Goal: Task Accomplishment & Management: Manage account settings

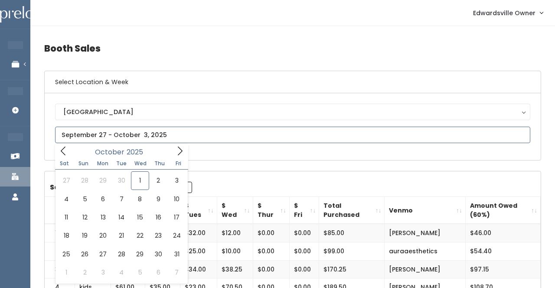
click at [64, 129] on input "text" at bounding box center [292, 135] width 475 height 16
type input "[DATE] to [DATE]"
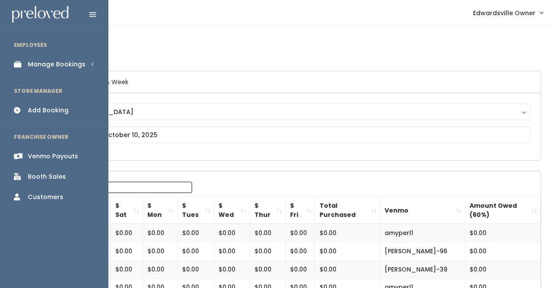
click at [33, 69] on link "Manage Bookings" at bounding box center [54, 65] width 108 height 20
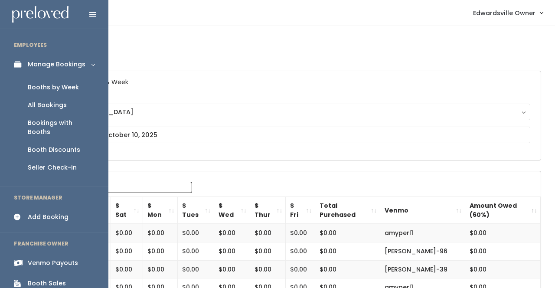
click at [48, 87] on div "Booths by Week" at bounding box center [53, 87] width 51 height 9
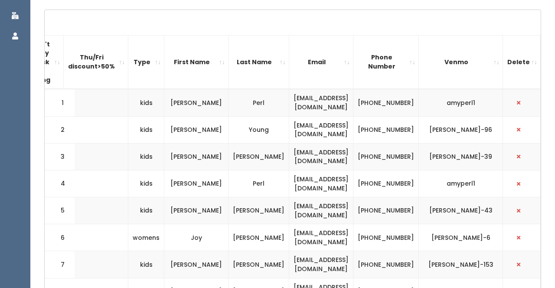
scroll to position [273, 0]
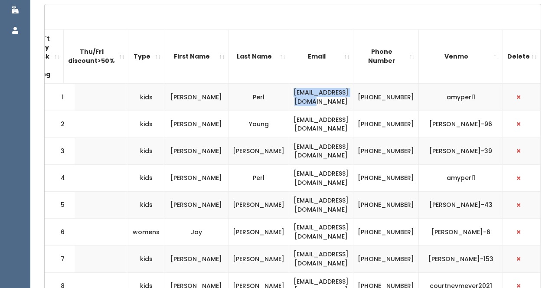
drag, startPoint x: 365, startPoint y: 95, endPoint x: 283, endPoint y: 95, distance: 82.0
click at [289, 95] on td "acrehore@hotmail.com" at bounding box center [321, 96] width 64 height 27
copy td "acrehore@hotmail.com"
drag, startPoint x: 357, startPoint y: 125, endPoint x: 290, endPoint y: 130, distance: 67.0
click at [290, 130] on td "tlyoun@gmail.com" at bounding box center [321, 124] width 64 height 27
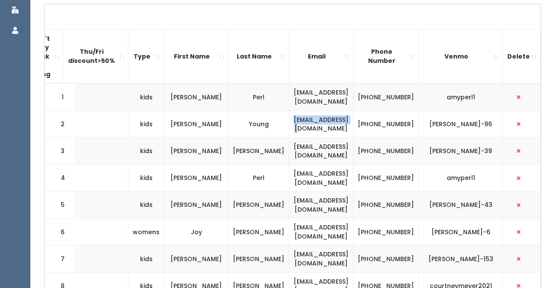
drag, startPoint x: 355, startPoint y: 120, endPoint x: 293, endPoint y: 120, distance: 62.0
click at [293, 120] on td "tlyoun@gmail.com" at bounding box center [321, 124] width 64 height 27
copy td "tlyoun@gmail.com"
drag, startPoint x: 374, startPoint y: 149, endPoint x: 282, endPoint y: 145, distance: 92.5
click at [289, 145] on td "ashmcgee82@gmail.com" at bounding box center [321, 151] width 64 height 27
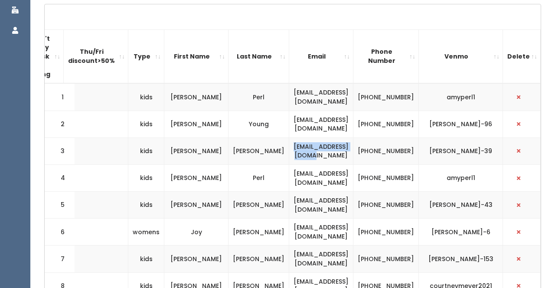
copy td "[EMAIL_ADDRESS][DOMAIN_NAME]"
drag, startPoint x: 361, startPoint y: 174, endPoint x: 310, endPoint y: 180, distance: 52.0
click at [310, 180] on td "[EMAIL_ADDRESS][DOMAIN_NAME]" at bounding box center [321, 177] width 64 height 27
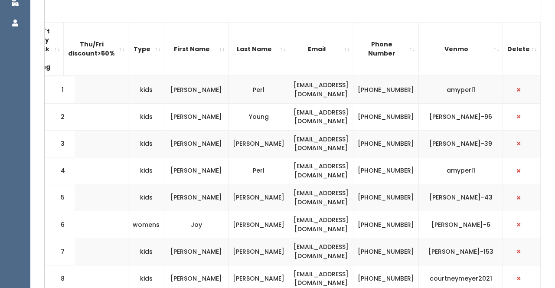
scroll to position [287, 0]
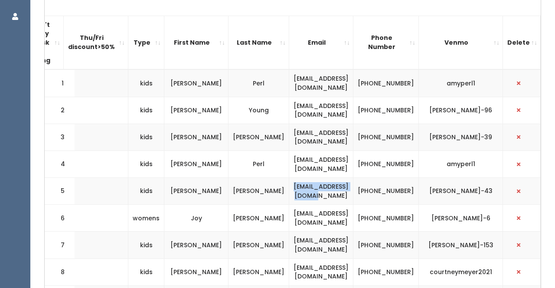
drag, startPoint x: 369, startPoint y: 193, endPoint x: 282, endPoint y: 183, distance: 87.8
click at [289, 183] on td "[EMAIL_ADDRESS][DOMAIN_NAME]" at bounding box center [321, 191] width 64 height 27
copy td "[EMAIL_ADDRESS][DOMAIN_NAME]"
drag, startPoint x: 359, startPoint y: 218, endPoint x: 285, endPoint y: 211, distance: 74.9
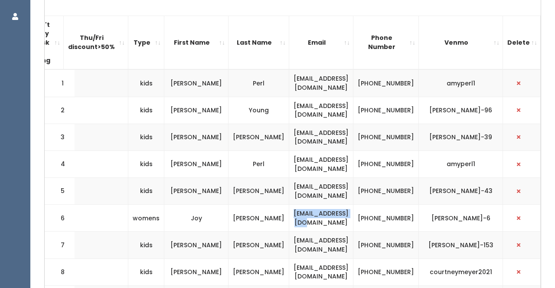
click at [289, 211] on td "[EMAIL_ADDRESS][DOMAIN_NAME]" at bounding box center [321, 218] width 64 height 27
copy td "[EMAIL_ADDRESS][DOMAIN_NAME]"
drag, startPoint x: 366, startPoint y: 242, endPoint x: 278, endPoint y: 239, distance: 88.1
click at [289, 239] on td "[EMAIL_ADDRESS][DOMAIN_NAME]" at bounding box center [321, 245] width 64 height 27
copy td "[EMAIL_ADDRESS][DOMAIN_NAME]"
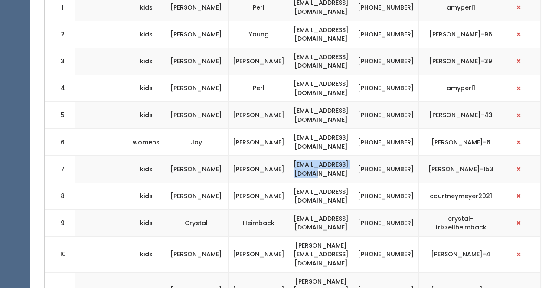
scroll to position [367, 0]
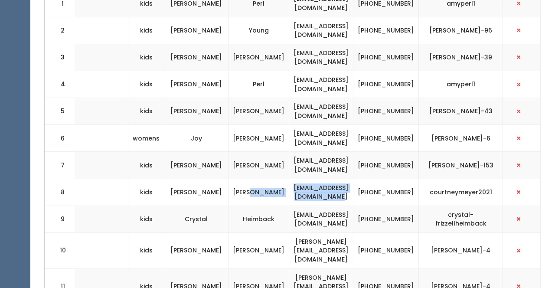
drag, startPoint x: 377, startPoint y: 185, endPoint x: 264, endPoint y: 185, distance: 113.7
click at [264, 185] on tr "8 kids Courtney Meyer courtneymeyer2021@gmail.com (618) 980-3233 courtneymeyer2…" at bounding box center [191, 192] width 699 height 27
click at [301, 186] on td "courtneymeyer2021@gmail.com" at bounding box center [321, 192] width 64 height 27
drag, startPoint x: 375, startPoint y: 187, endPoint x: 272, endPoint y: 186, distance: 102.4
click at [289, 186] on td "courtneymeyer2021@gmail.com" at bounding box center [321, 192] width 64 height 27
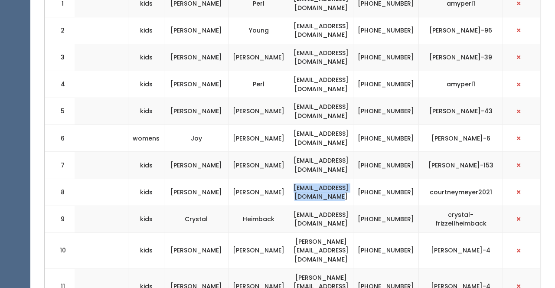
copy td "courtneymeyer2021@gmail.com"
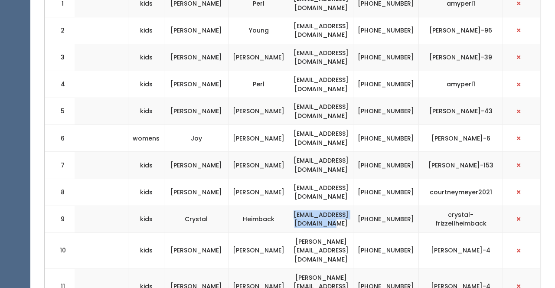
drag, startPoint x: 372, startPoint y: 216, endPoint x: 276, endPoint y: 214, distance: 95.9
click at [289, 214] on td "heimbackcrystal@gmail.com" at bounding box center [321, 219] width 64 height 27
copy td "heimbackcrystal@gmail.com"
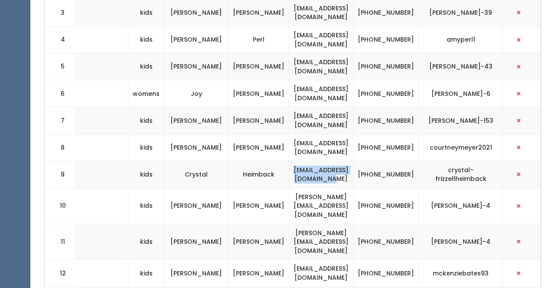
scroll to position [413, 0]
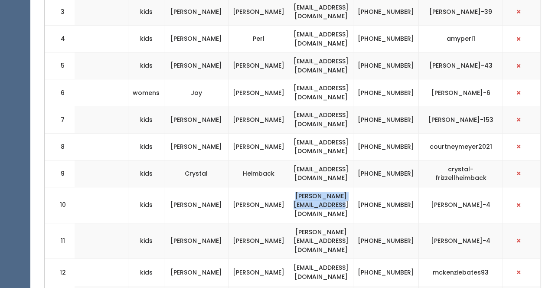
drag, startPoint x: 372, startPoint y: 192, endPoint x: 274, endPoint y: 192, distance: 97.6
click at [289, 192] on td "jennifer.brown6@hotmail.com" at bounding box center [321, 205] width 64 height 36
copy td "jennifer.brown6@hotmail.com"
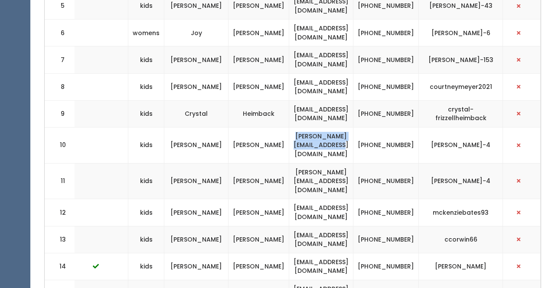
scroll to position [477, 0]
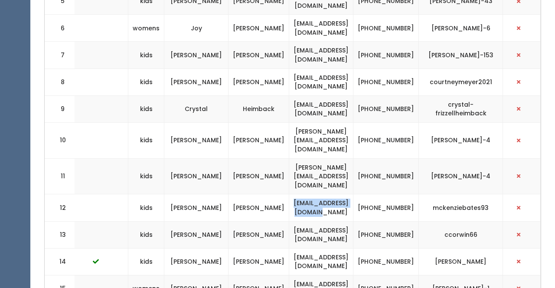
drag, startPoint x: 362, startPoint y: 182, endPoint x: 280, endPoint y: 177, distance: 82.6
click at [289, 194] on td "mckenzieketh@gmail.com" at bounding box center [321, 207] width 64 height 27
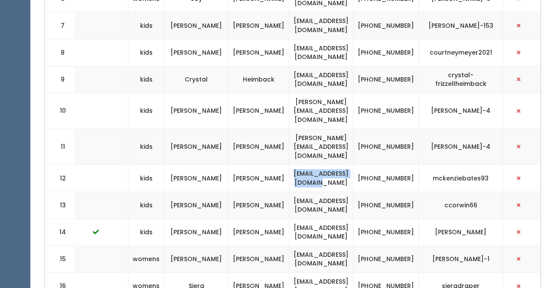
scroll to position [513, 0]
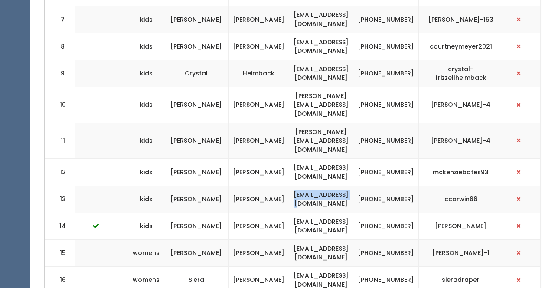
drag, startPoint x: 358, startPoint y: 174, endPoint x: 293, endPoint y: 170, distance: 65.2
click at [293, 186] on td "cubowlin@att.net" at bounding box center [321, 199] width 64 height 27
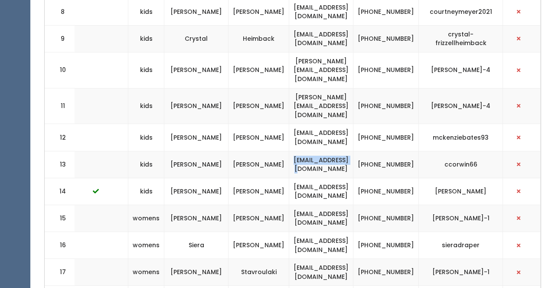
scroll to position [549, 0]
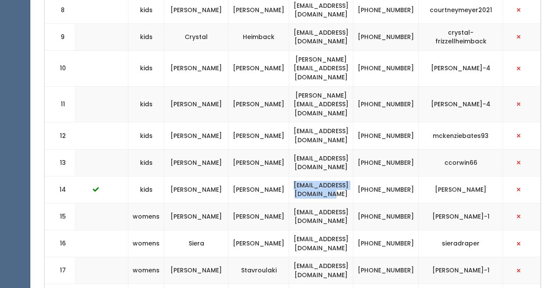
drag, startPoint x: 372, startPoint y: 164, endPoint x: 274, endPoint y: 162, distance: 98.1
click at [289, 176] on td "brittneyrdavis2@gmail.com" at bounding box center [321, 189] width 64 height 27
drag, startPoint x: 370, startPoint y: 190, endPoint x: 276, endPoint y: 189, distance: 93.3
click at [289, 203] on td "lkpalmero78@yahoo.com" at bounding box center [321, 216] width 64 height 27
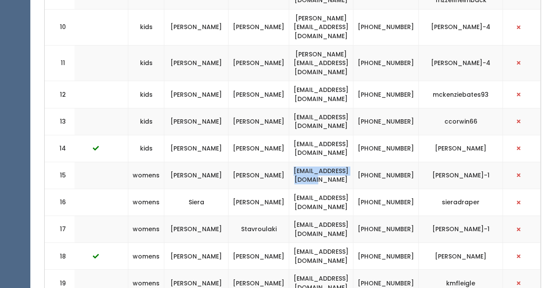
scroll to position [595, 0]
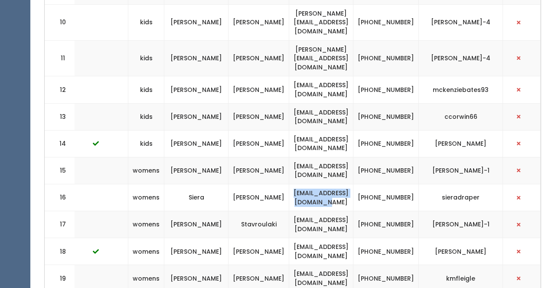
drag, startPoint x: 374, startPoint y: 169, endPoint x: 279, endPoint y: 167, distance: 95.0
click at [289, 184] on td "dr.sieradraper@gmail.com" at bounding box center [321, 197] width 64 height 27
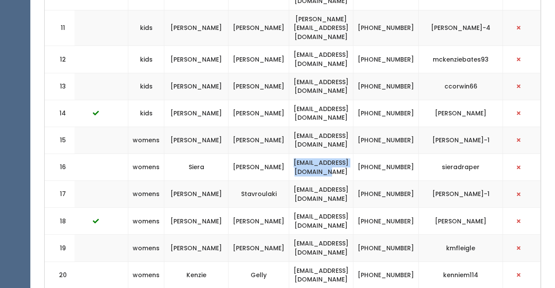
scroll to position [631, 0]
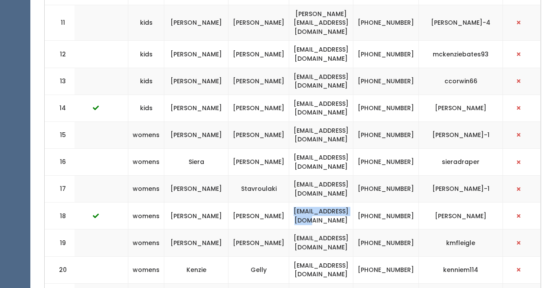
drag, startPoint x: 367, startPoint y: 190, endPoint x: 284, endPoint y: 189, distance: 83.7
click at [289, 203] on td "ktimmer89@gmail.com" at bounding box center [321, 216] width 64 height 27
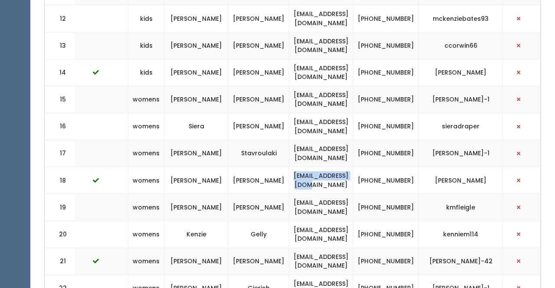
scroll to position [676, 0]
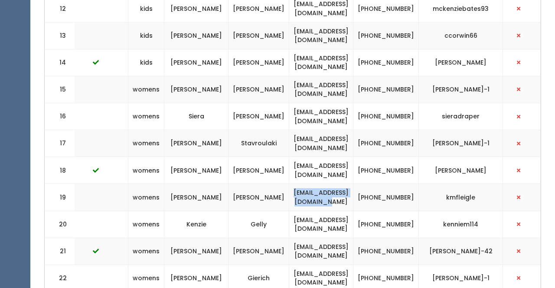
drag, startPoint x: 370, startPoint y: 174, endPoint x: 280, endPoint y: 172, distance: 90.7
click at [289, 184] on td "kristenfleigle@yahoo.com" at bounding box center [321, 197] width 64 height 27
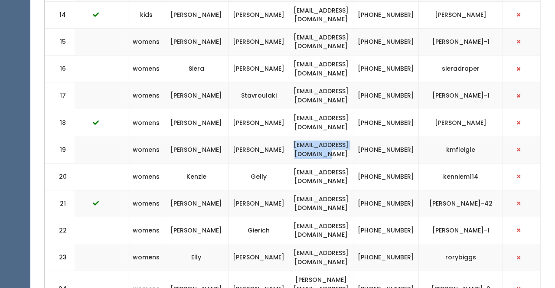
scroll to position [728, 0]
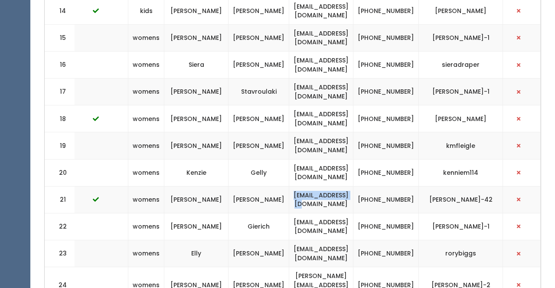
drag, startPoint x: 362, startPoint y: 171, endPoint x: 279, endPoint y: 164, distance: 83.2
click at [289, 186] on td "akmth14@gmail.com" at bounding box center [321, 199] width 64 height 27
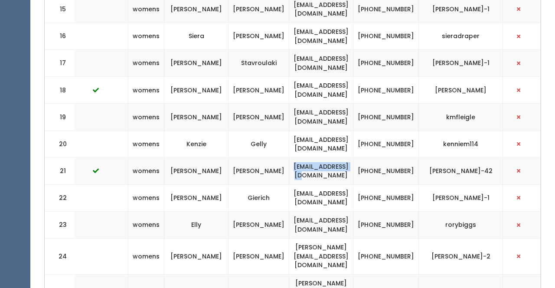
scroll to position [760, 0]
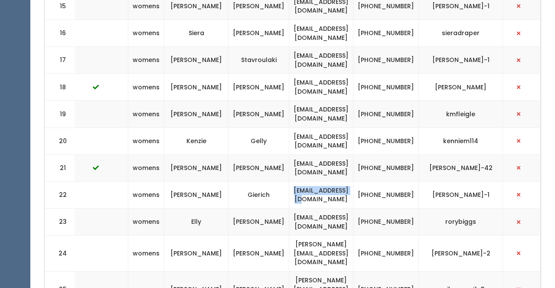
drag, startPoint x: 364, startPoint y: 165, endPoint x: 282, endPoint y: 166, distance: 81.6
click at [289, 181] on td "rachh98@gmail.com" at bounding box center [321, 194] width 64 height 27
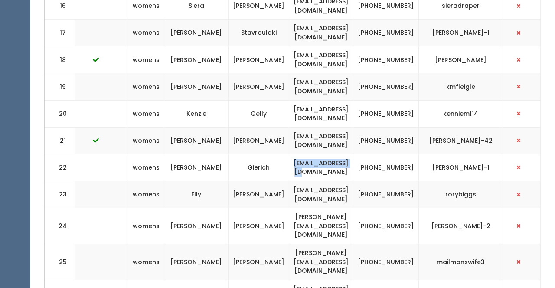
scroll to position [793, 0]
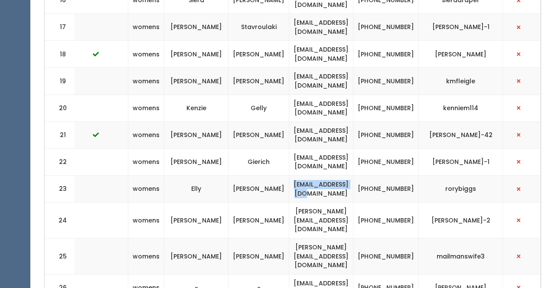
drag, startPoint x: 359, startPoint y: 157, endPoint x: 287, endPoint y: 154, distance: 71.6
click at [289, 176] on td "[EMAIL_ADDRESS][DOMAIN_NAME]" at bounding box center [321, 189] width 64 height 27
drag, startPoint x: 363, startPoint y: 185, endPoint x: 282, endPoint y: 184, distance: 81.1
click at [289, 203] on td "[PERSON_NAME][EMAIL_ADDRESS][DOMAIN_NAME]" at bounding box center [321, 221] width 64 height 36
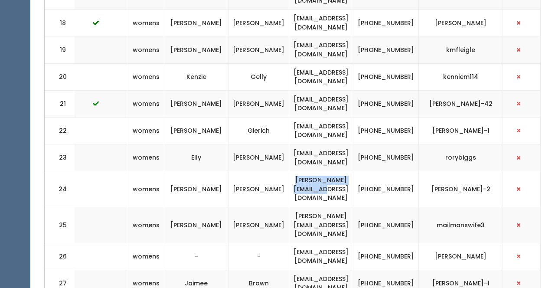
scroll to position [825, 0]
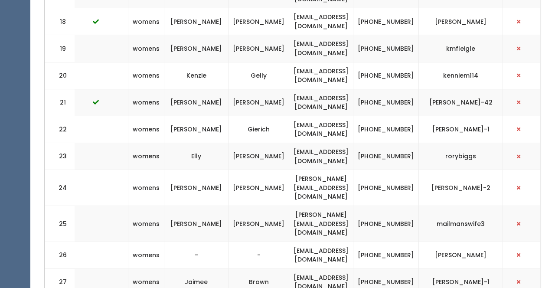
click at [354, 206] on td "[PERSON_NAME][EMAIL_ADDRESS][DOMAIN_NAME]" at bounding box center [321, 224] width 64 height 36
drag, startPoint x: 370, startPoint y: 181, endPoint x: 275, endPoint y: 181, distance: 94.6
click at [289, 206] on td "[PERSON_NAME][EMAIL_ADDRESS][DOMAIN_NAME]" at bounding box center [321, 224] width 64 height 36
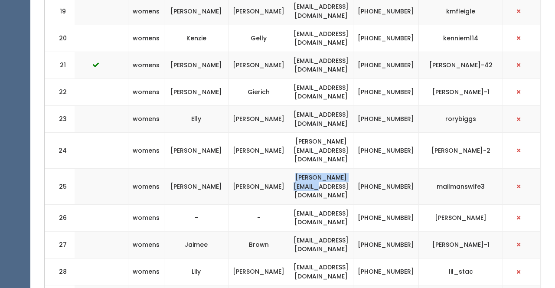
scroll to position [866, 0]
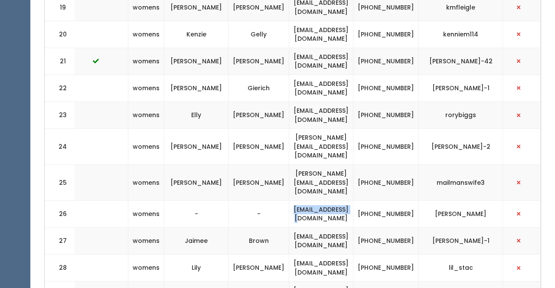
drag, startPoint x: 362, startPoint y: 160, endPoint x: 289, endPoint y: 158, distance: 72.5
click at [289, 200] on td "fee4zy@gmail.com" at bounding box center [321, 213] width 64 height 27
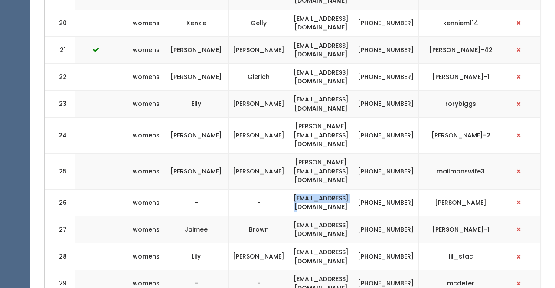
scroll to position [896, 0]
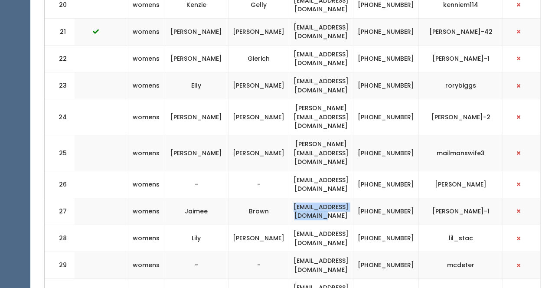
drag, startPoint x: 369, startPoint y: 163, endPoint x: 280, endPoint y: 161, distance: 88.5
click at [289, 198] on td "copperbella1@icloud.com" at bounding box center [321, 211] width 64 height 27
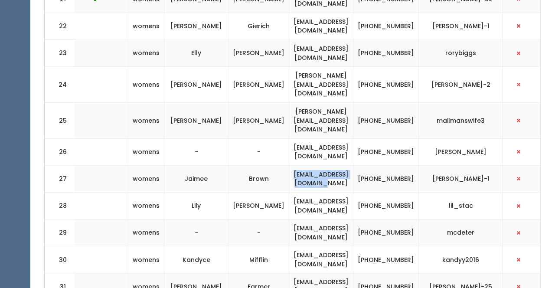
scroll to position [935, 0]
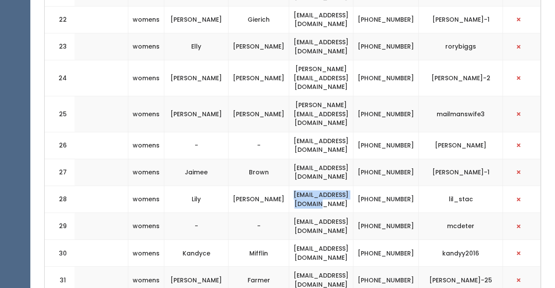
drag, startPoint x: 372, startPoint y: 151, endPoint x: 282, endPoint y: 147, distance: 90.3
click at [289, 186] on td "lilystacy007@gmail.com" at bounding box center [321, 199] width 64 height 27
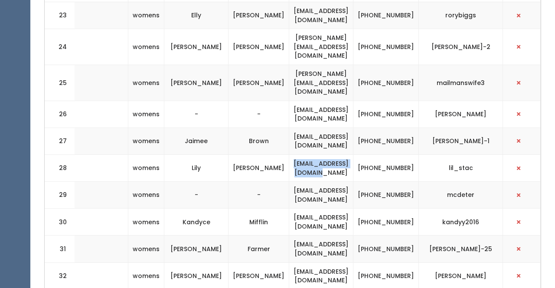
scroll to position [979, 0]
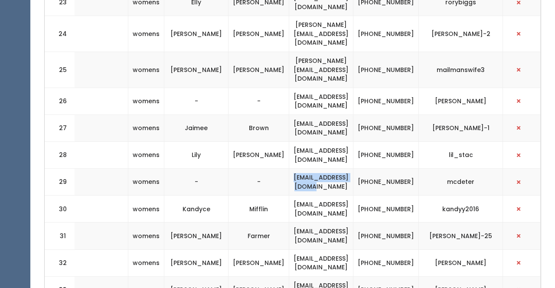
drag, startPoint x: 367, startPoint y: 134, endPoint x: 283, endPoint y: 130, distance: 83.8
click at [289, 169] on td "mdetering5@yahoo.com" at bounding box center [321, 182] width 64 height 27
drag, startPoint x: 365, startPoint y: 153, endPoint x: 281, endPoint y: 157, distance: 84.2
click at [289, 196] on td "kmifflin989@gmail.com" at bounding box center [321, 209] width 64 height 27
drag, startPoint x: 359, startPoint y: 186, endPoint x: 289, endPoint y: 183, distance: 70.3
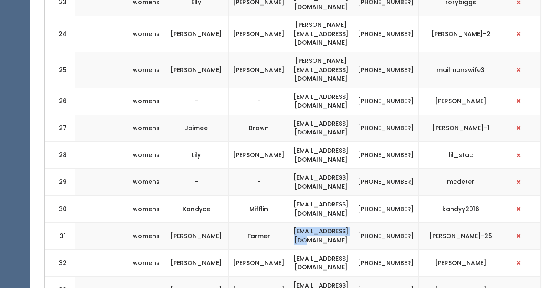
click at [289, 223] on td "17craigs@gmail.com" at bounding box center [321, 236] width 64 height 27
drag, startPoint x: 362, startPoint y: 210, endPoint x: 284, endPoint y: 206, distance: 78.2
click at [289, 249] on td "kcharnisky@gmail.com" at bounding box center [321, 262] width 64 height 27
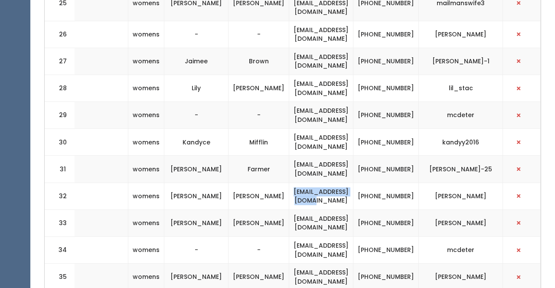
scroll to position [1047, 0]
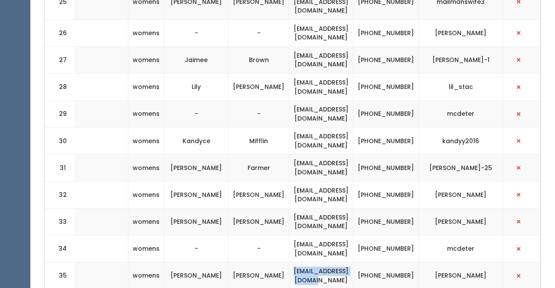
drag, startPoint x: 367, startPoint y: 224, endPoint x: 282, endPoint y: 216, distance: 85.3
click at [289, 262] on td "[EMAIL_ADDRESS][DOMAIN_NAME]" at bounding box center [321, 275] width 64 height 27
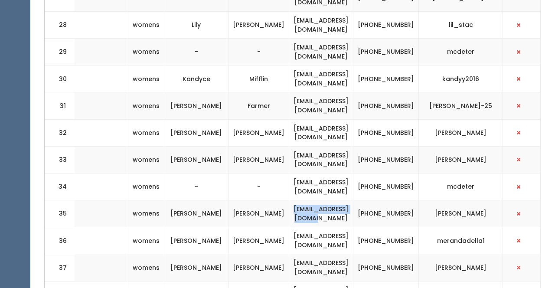
scroll to position [1110, 0]
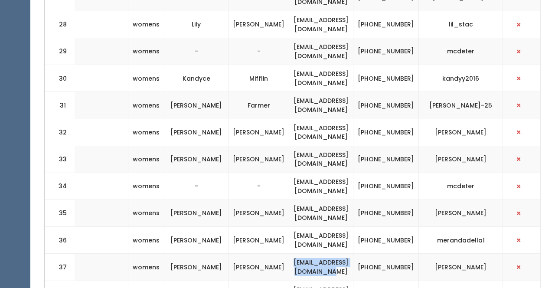
drag, startPoint x: 369, startPoint y: 213, endPoint x: 279, endPoint y: 210, distance: 90.3
click at [289, 254] on td "[EMAIL_ADDRESS][DOMAIN_NAME]" at bounding box center [321, 267] width 64 height 27
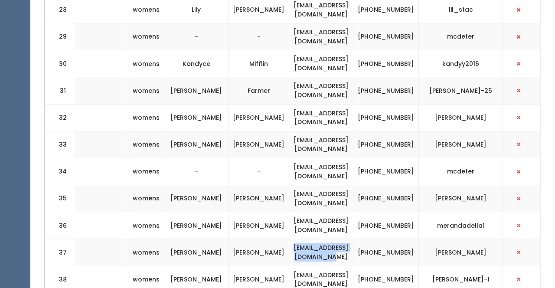
scroll to position [1128, 0]
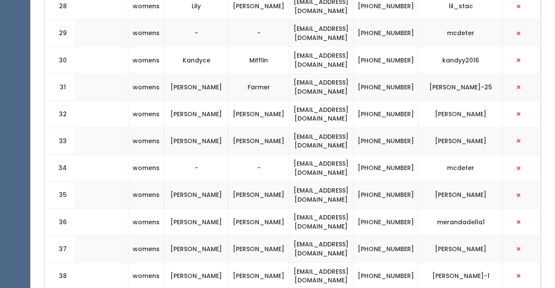
click at [354, 209] on td "[EMAIL_ADDRESS][DOMAIN_NAME]" at bounding box center [321, 222] width 64 height 27
drag, startPoint x: 373, startPoint y: 165, endPoint x: 284, endPoint y: 162, distance: 89.4
click at [289, 209] on td "[EMAIL_ADDRESS][DOMAIN_NAME]" at bounding box center [321, 222] width 64 height 27
drag, startPoint x: 366, startPoint y: 194, endPoint x: 277, endPoint y: 192, distance: 89.0
click at [289, 236] on td "kristieluebbert@gmail.com" at bounding box center [321, 249] width 64 height 27
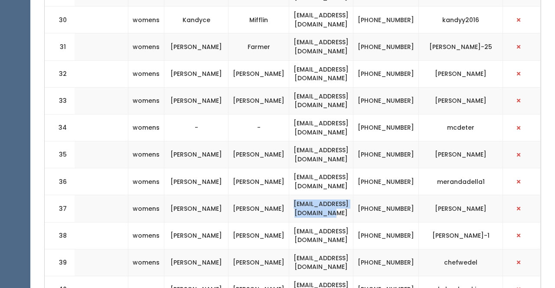
scroll to position [1182, 0]
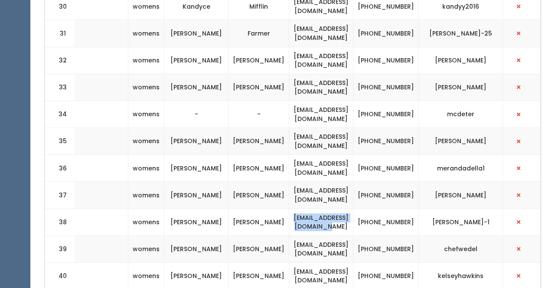
drag, startPoint x: 370, startPoint y: 170, endPoint x: 273, endPoint y: 168, distance: 96.8
click at [289, 209] on td "demoulinsophia@yahoo.com" at bounding box center [321, 222] width 64 height 27
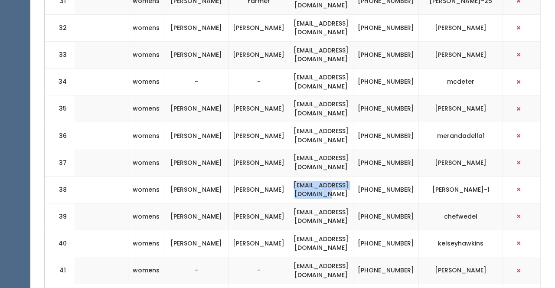
scroll to position [1230, 0]
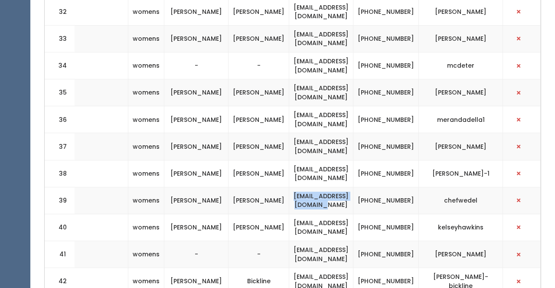
drag, startPoint x: 367, startPoint y: 144, endPoint x: 280, endPoint y: 141, distance: 86.4
click at [289, 187] on td "chrissywedel2@yahoo.com" at bounding box center [321, 200] width 64 height 27
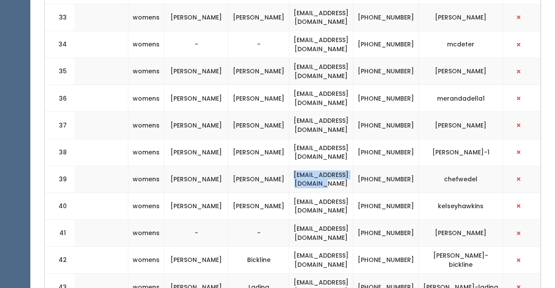
scroll to position [1254, 0]
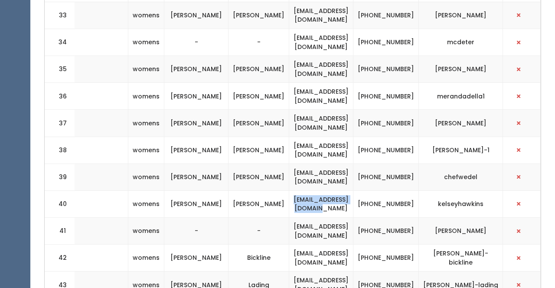
drag, startPoint x: 370, startPoint y: 150, endPoint x: 280, endPoint y: 149, distance: 90.2
click at [289, 190] on td "khawkins7789@gmail.com" at bounding box center [321, 203] width 64 height 27
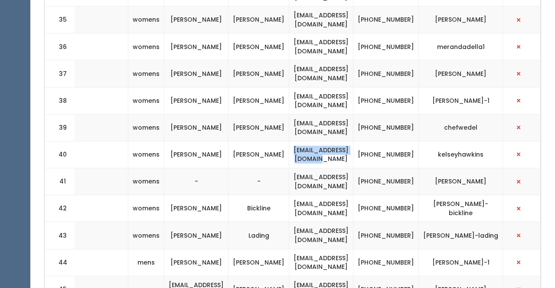
scroll to position [1324, 0]
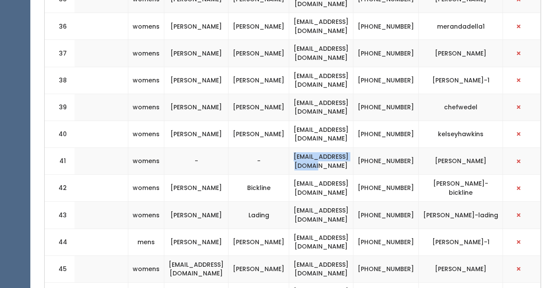
drag, startPoint x: 366, startPoint y: 101, endPoint x: 286, endPoint y: 98, distance: 79.9
click at [289, 148] on td "raquelliott@gmail.com" at bounding box center [321, 161] width 64 height 27
drag, startPoint x: 370, startPoint y: 129, endPoint x: 281, endPoint y: 125, distance: 89.5
click at [289, 175] on td "audrabickline@gmail.com" at bounding box center [321, 188] width 64 height 27
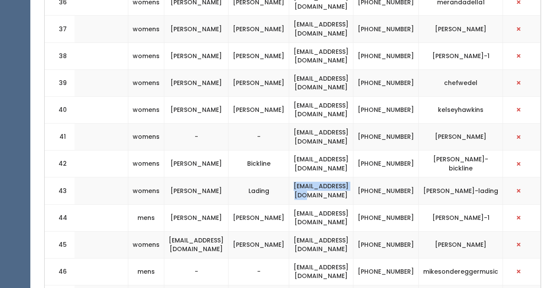
drag, startPoint x: 361, startPoint y: 131, endPoint x: 286, endPoint y: 129, distance: 75.5
click at [289, 177] on td "anlading@yahoo.com" at bounding box center [321, 190] width 64 height 27
drag, startPoint x: 369, startPoint y: 157, endPoint x: 278, endPoint y: 162, distance: 90.8
click at [289, 204] on td "lkpalmero78@yahoo.com" at bounding box center [321, 217] width 64 height 27
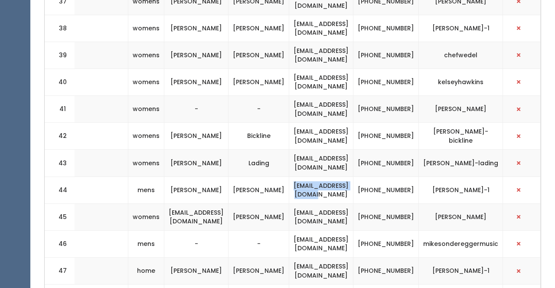
scroll to position [1377, 0]
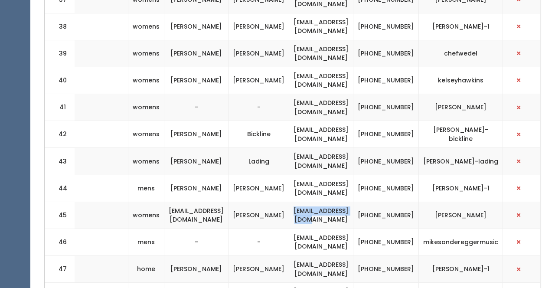
drag, startPoint x: 364, startPoint y: 157, endPoint x: 288, endPoint y: 153, distance: 76.1
click at [289, 202] on td "loriaeder@gmail.com" at bounding box center [321, 215] width 64 height 27
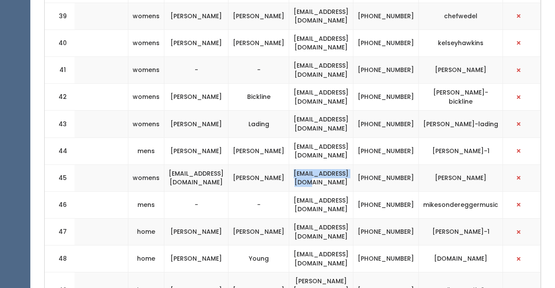
scroll to position [1420, 0]
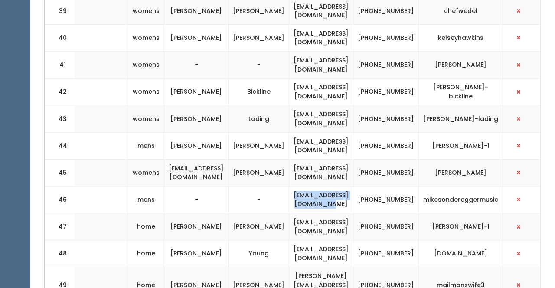
drag, startPoint x: 372, startPoint y: 140, endPoint x: 272, endPoint y: 137, distance: 99.8
click at [289, 186] on td "[EMAIL_ADDRESS][DOMAIN_NAME]" at bounding box center [321, 199] width 64 height 27
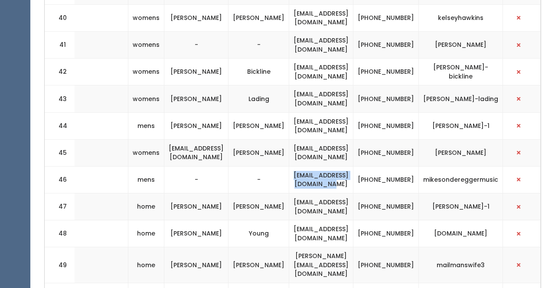
scroll to position [1455, 0]
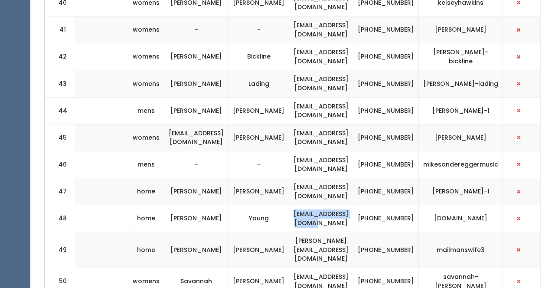
drag, startPoint x: 362, startPoint y: 159, endPoint x: 272, endPoint y: 154, distance: 89.9
click at [289, 205] on td "[EMAIL_ADDRESS][DOMAIN_NAME]" at bounding box center [321, 218] width 64 height 27
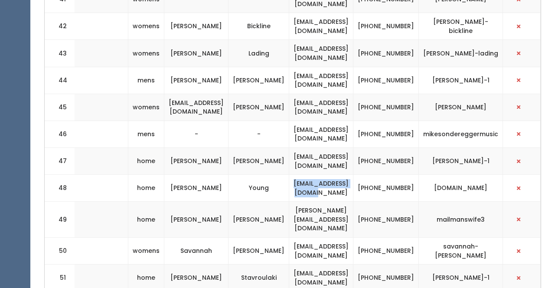
scroll to position [1488, 0]
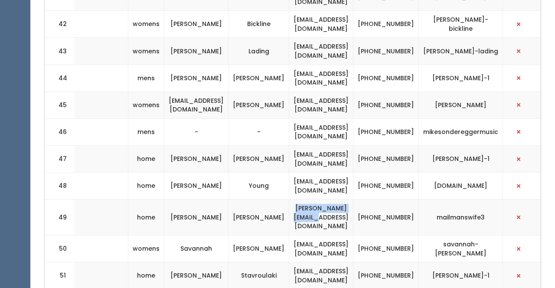
drag, startPoint x: 368, startPoint y: 152, endPoint x: 283, endPoint y: 151, distance: 85.0
click at [289, 200] on td "[PERSON_NAME][EMAIL_ADDRESS][DOMAIN_NAME]" at bounding box center [321, 218] width 64 height 36
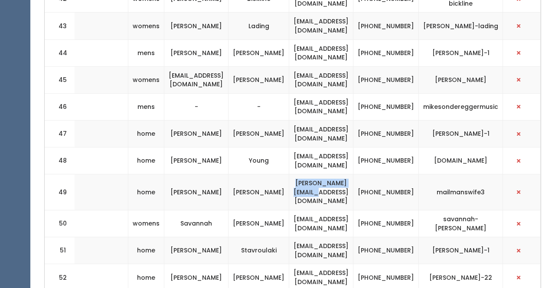
scroll to position [1517, 0]
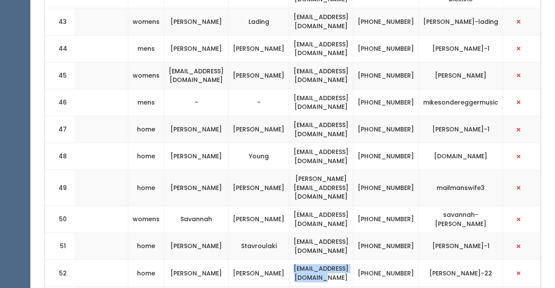
drag, startPoint x: 369, startPoint y: 205, endPoint x: 274, endPoint y: 202, distance: 94.6
click at [289, 260] on td "[EMAIL_ADDRESS][DOMAIN_NAME]" at bounding box center [321, 273] width 64 height 27
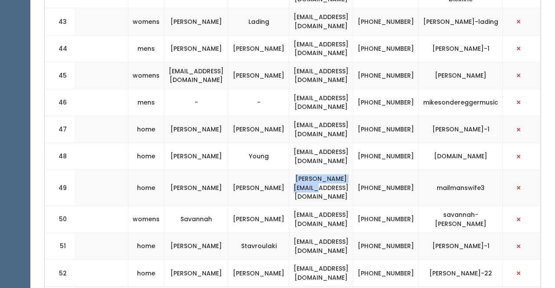
drag, startPoint x: 367, startPoint y: 124, endPoint x: 279, endPoint y: 124, distance: 88.1
click at [289, 170] on td "[PERSON_NAME][EMAIL_ADDRESS][DOMAIN_NAME]" at bounding box center [321, 188] width 64 height 36
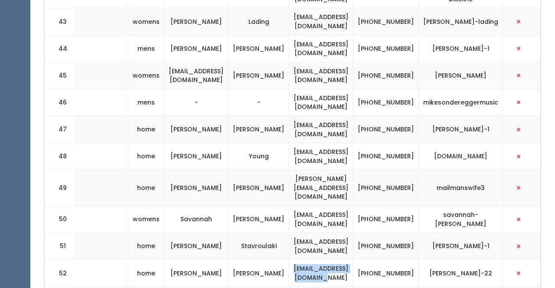
drag, startPoint x: 367, startPoint y: 201, endPoint x: 283, endPoint y: 196, distance: 83.9
click at [289, 260] on td "[EMAIL_ADDRESS][DOMAIN_NAME]" at bounding box center [321, 273] width 64 height 27
drag, startPoint x: 375, startPoint y: 231, endPoint x: 271, endPoint y: 227, distance: 104.6
click at [388, 206] on td "[PHONE_NUMBER]" at bounding box center [387, 219] width 66 height 27
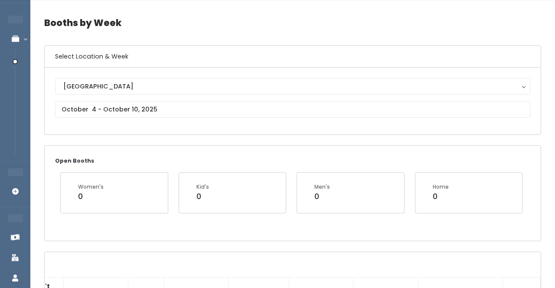
scroll to position [14, 0]
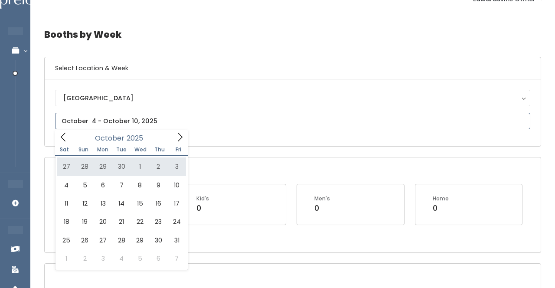
type input "September 27 to October 3"
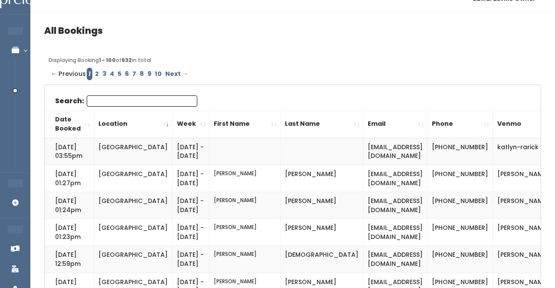
scroll to position [13, 0]
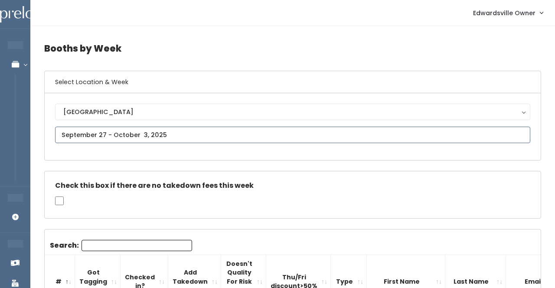
click at [117, 132] on input "text" at bounding box center [292, 135] width 475 height 16
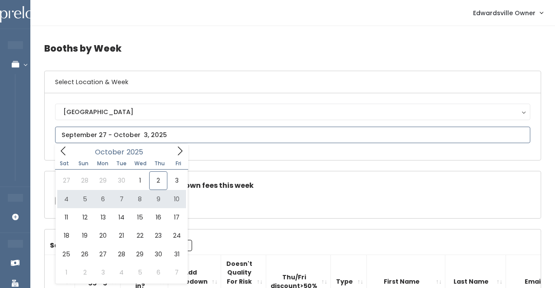
type input "[DATE] to [DATE]"
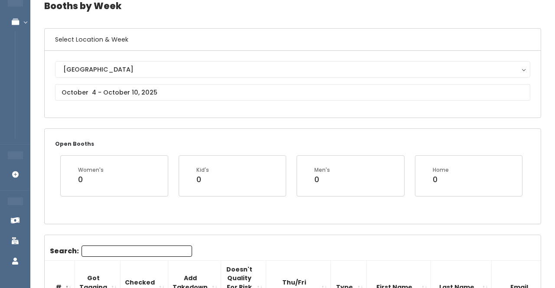
scroll to position [46, 0]
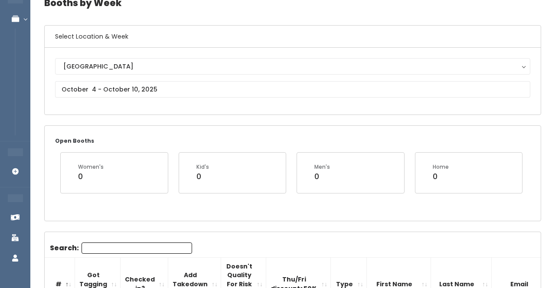
click at [111, 245] on input "Search:" at bounding box center [137, 248] width 111 height 11
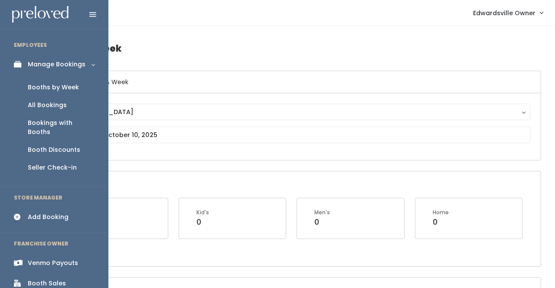
scroll to position [0, 0]
type input "[PERSON_NAME]"
click at [49, 213] on div "Add Booking" at bounding box center [48, 217] width 41 height 9
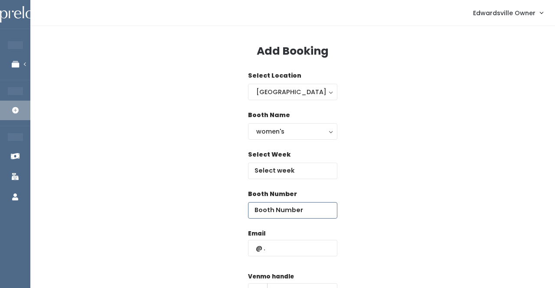
click at [276, 213] on input "number" at bounding box center [292, 210] width 89 height 16
type input "17"
click at [286, 170] on input "text" at bounding box center [292, 171] width 89 height 16
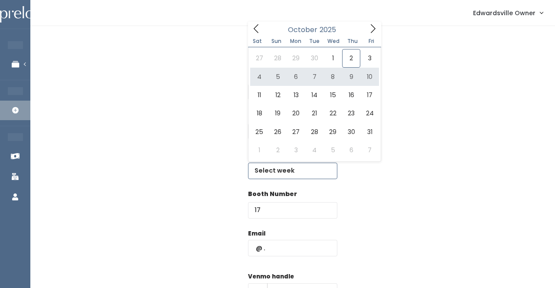
type input "[DATE] to [DATE]"
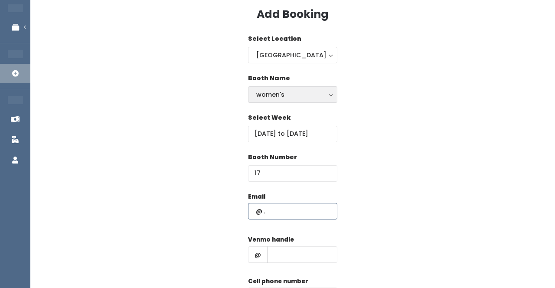
scroll to position [37, 0]
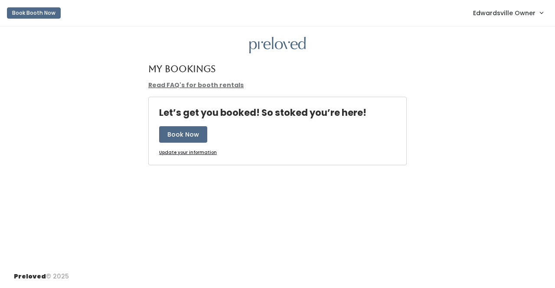
click at [485, 12] on span "Edwardsville Owner" at bounding box center [504, 13] width 62 height 10
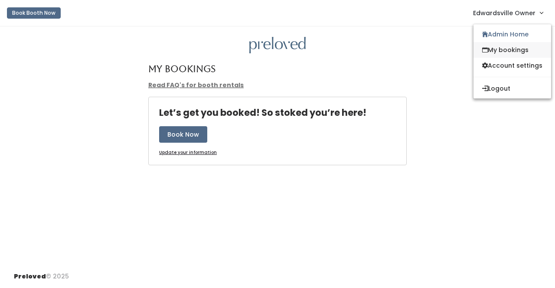
click at [489, 46] on link "My bookings" at bounding box center [513, 50] width 78 height 16
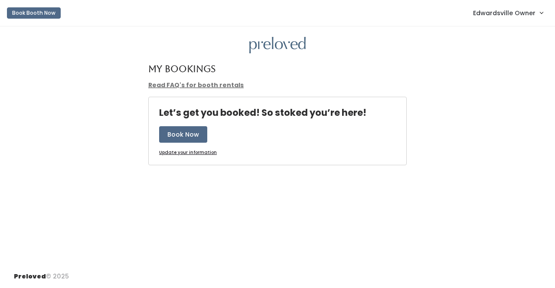
click at [486, 12] on span "Edwardsville Owner" at bounding box center [504, 13] width 62 height 10
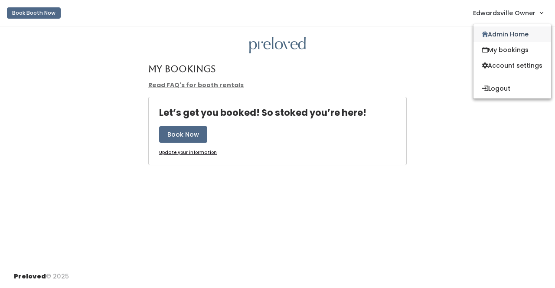
click at [492, 26] on link "Admin Home" at bounding box center [513, 34] width 78 height 16
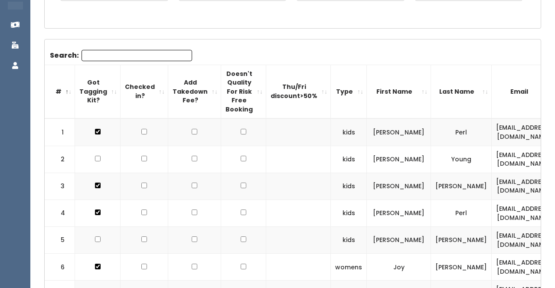
scroll to position [240, 0]
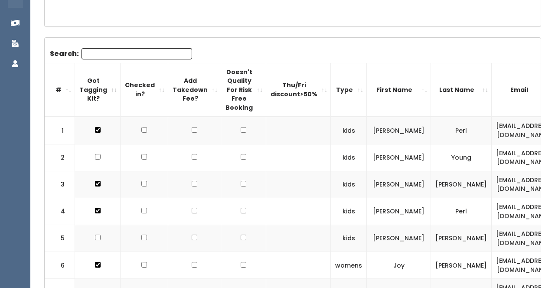
click at [115, 51] on input "Search:" at bounding box center [137, 53] width 111 height 11
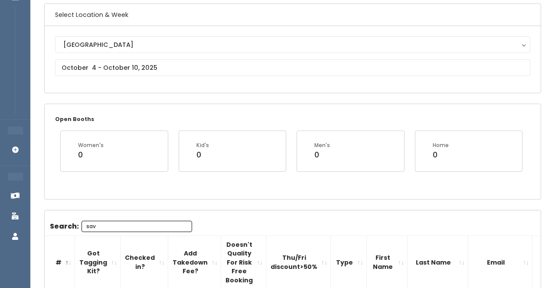
scroll to position [68, 0]
type input "s"
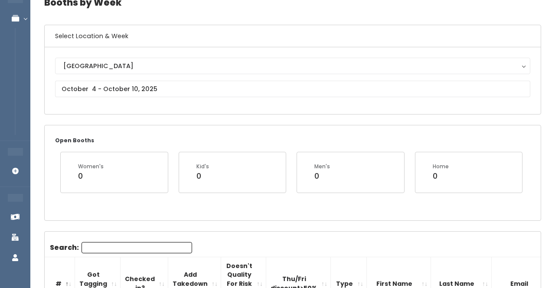
scroll to position [48, 0]
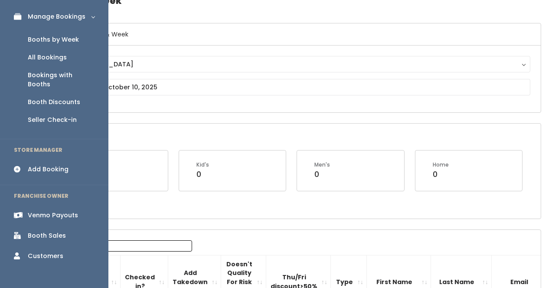
click at [69, 160] on link "Add Booking" at bounding box center [54, 170] width 108 height 20
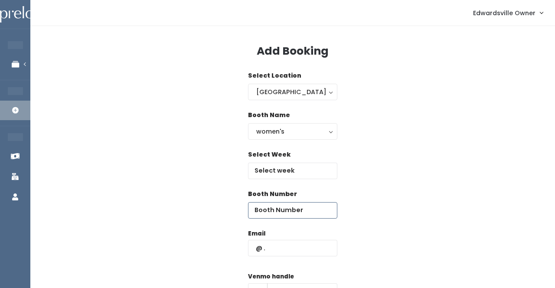
click at [280, 218] on input "number" at bounding box center [292, 210] width 89 height 16
type input "51"
click at [286, 168] on input "text" at bounding box center [292, 171] width 89 height 16
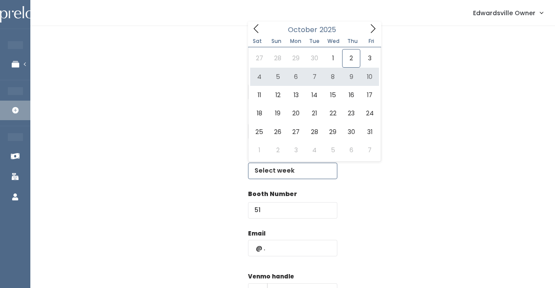
type input "[DATE] to [DATE]"
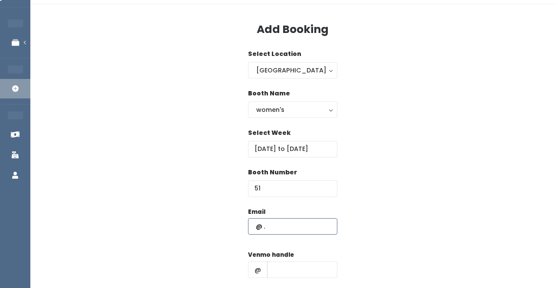
scroll to position [26, 0]
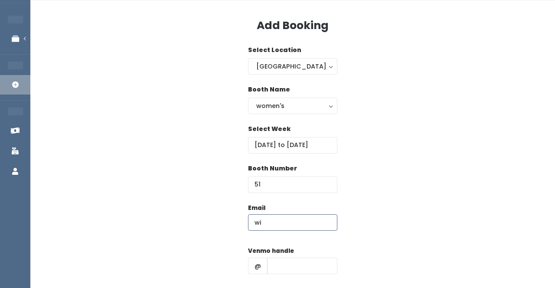
type input "w"
paste input "wiley_100@hotmail.com"
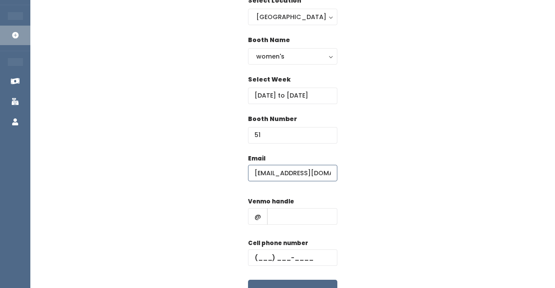
scroll to position [76, 0]
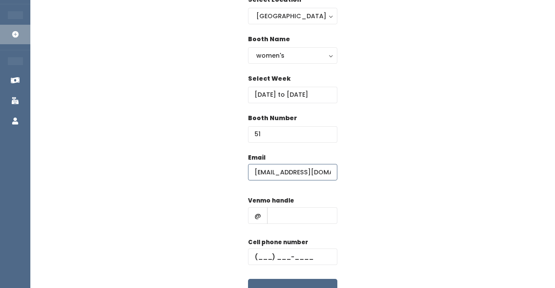
type input "wiley_100@hotmail.com"
click at [304, 222] on input "text" at bounding box center [302, 215] width 70 height 16
paste input "savannah-[PERSON_NAME]"
type input "savannah-[PERSON_NAME]"
paste input "[PHONE_NUMBER]"
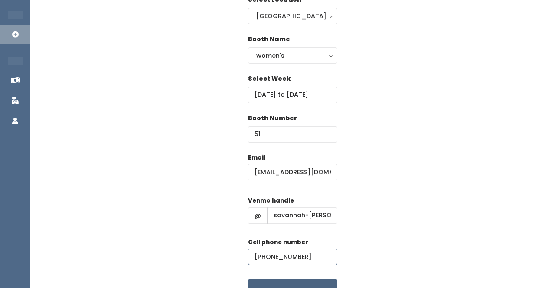
type input "[PHONE_NUMBER]"
click at [272, 282] on button "Create" at bounding box center [292, 292] width 89 height 27
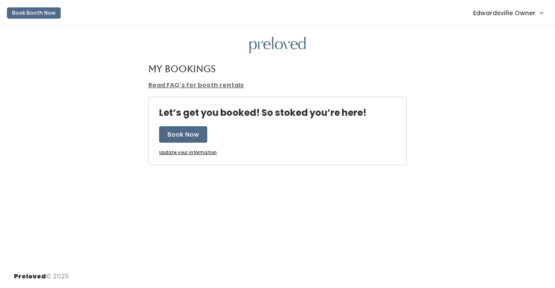
click at [480, 10] on span "Edwardsville Owner" at bounding box center [504, 13] width 62 height 10
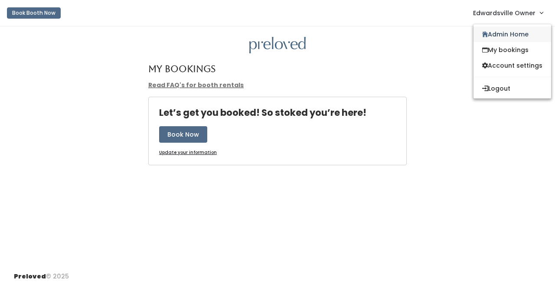
click at [497, 40] on link "Admin Home" at bounding box center [513, 34] width 78 height 16
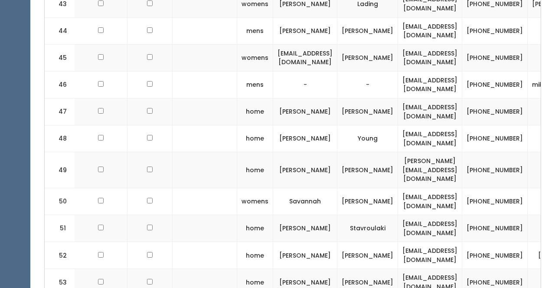
scroll to position [0, 98]
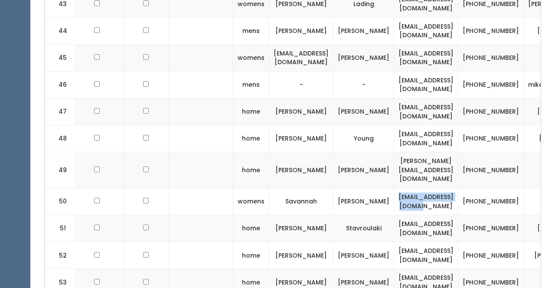
drag, startPoint x: 480, startPoint y: 130, endPoint x: 400, endPoint y: 131, distance: 79.8
click at [400, 188] on td "[EMAIL_ADDRESS][DOMAIN_NAME]" at bounding box center [426, 201] width 64 height 27
copy td "[EMAIL_ADDRESS][DOMAIN_NAME]"
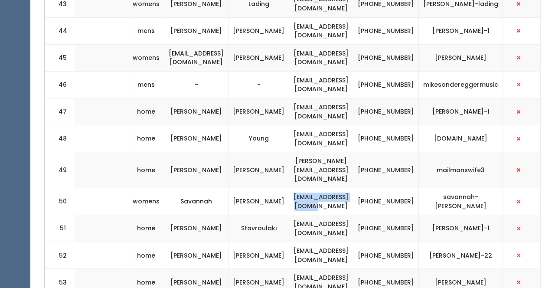
scroll to position [0, 208]
drag, startPoint x: 503, startPoint y: 130, endPoint x: 437, endPoint y: 130, distance: 65.9
click at [437, 188] on td "savannah-[PERSON_NAME]" at bounding box center [461, 201] width 84 height 27
copy td "savannah-[PERSON_NAME]"
drag, startPoint x: 390, startPoint y: 125, endPoint x: 424, endPoint y: 138, distance: 36.7
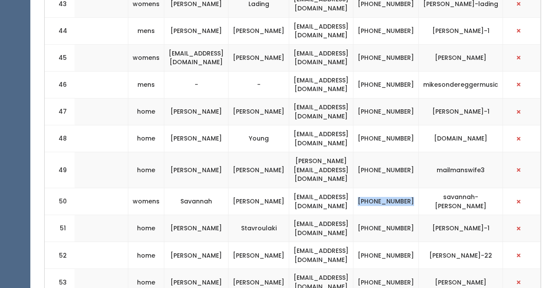
click at [419, 188] on td "(618) 401-2788" at bounding box center [387, 201] width 66 height 27
copy td "(618) 401-2788"
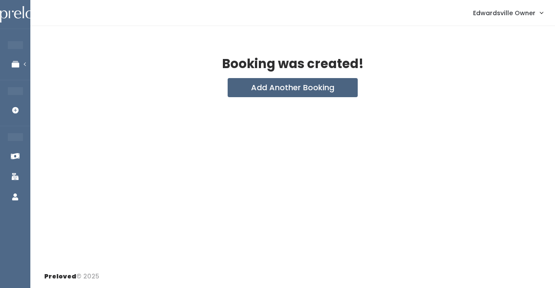
click at [306, 81] on button "Add Another Booking" at bounding box center [293, 87] width 130 height 19
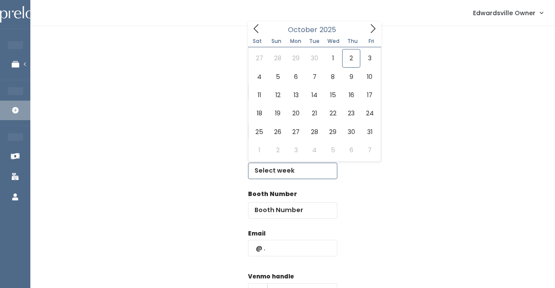
click at [263, 172] on input "text" at bounding box center [292, 171] width 89 height 16
type input "[DATE] to [DATE]"
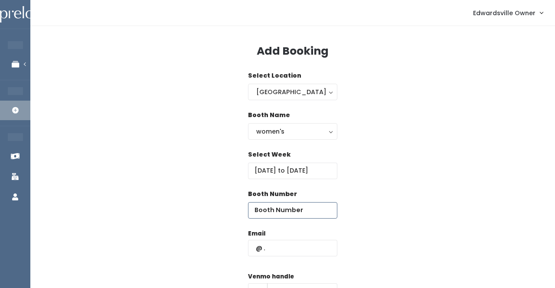
click at [269, 206] on input "number" at bounding box center [292, 210] width 89 height 16
type input "2"
type input "17"
paste input "Bella.arth137996@gmail.com"
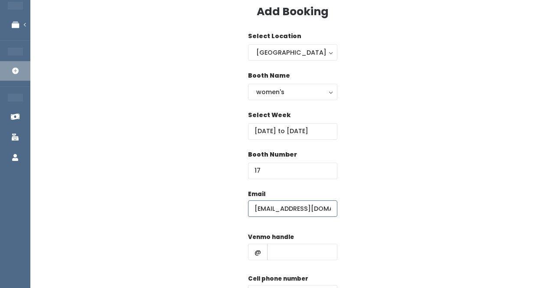
scroll to position [40, 0]
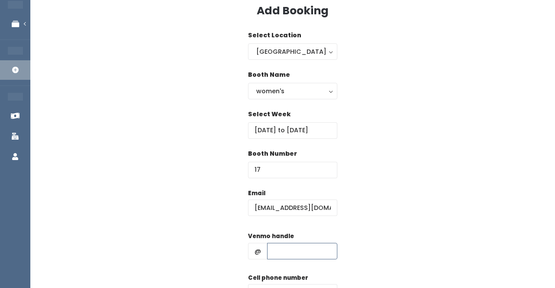
click at [292, 257] on input "text" at bounding box center [302, 251] width 70 height 16
click at [304, 204] on input "Bella.arth137996@gmail.com" at bounding box center [292, 208] width 89 height 16
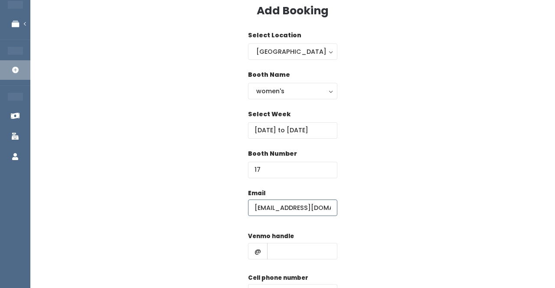
paste input "text"
type input "Bella.arth137996@gmail.com"
click at [295, 246] on input "text" at bounding box center [302, 251] width 70 height 16
paste input "Isabella-Arth"
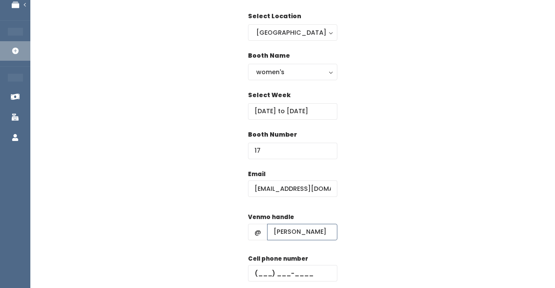
scroll to position [64, 0]
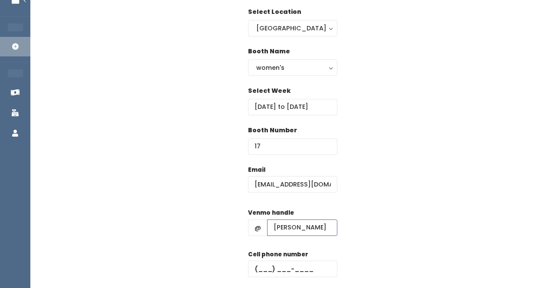
type input "Isabella-Arth"
type input "[PHONE_NUMBER]"
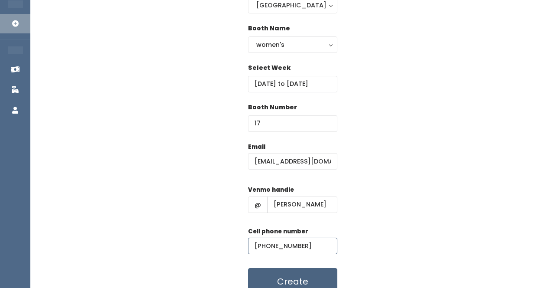
scroll to position [92, 0]
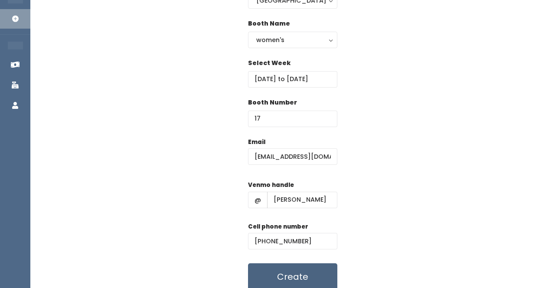
click at [319, 269] on button "Create" at bounding box center [292, 276] width 89 height 27
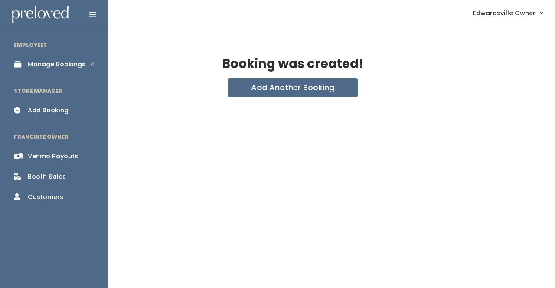
click at [52, 56] on link "Manage Bookings" at bounding box center [54, 65] width 108 height 20
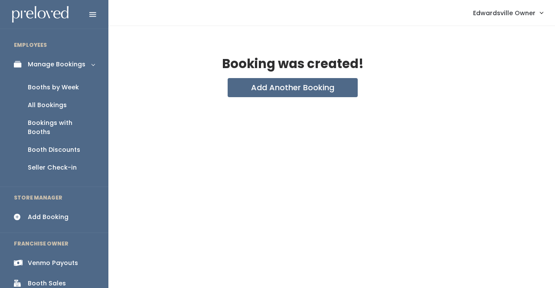
click at [52, 103] on div "All Bookings" at bounding box center [47, 105] width 39 height 9
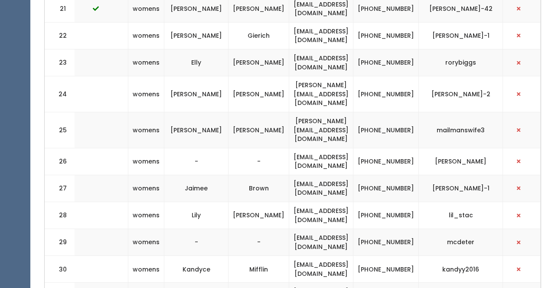
scroll to position [918, 0]
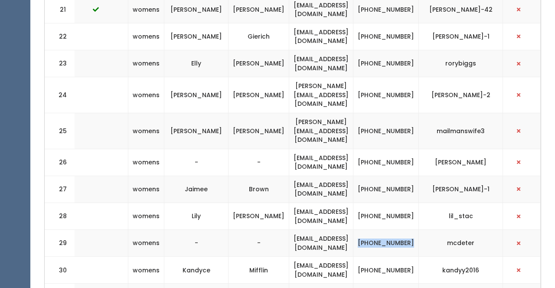
drag, startPoint x: 417, startPoint y: 198, endPoint x: 384, endPoint y: 186, distance: 35.1
click at [384, 230] on td "[PHONE_NUMBER]" at bounding box center [387, 243] width 66 height 27
copy td "[PHONE_NUMBER]"
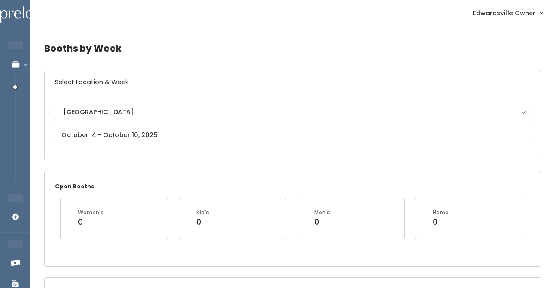
scroll to position [0, 0]
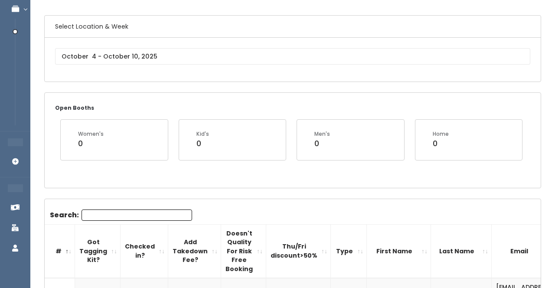
scroll to position [57, 0]
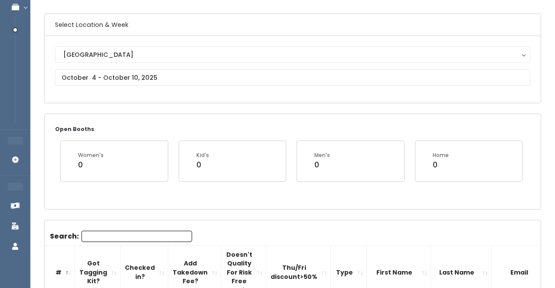
click at [167, 238] on input "Search:" at bounding box center [137, 236] width 111 height 11
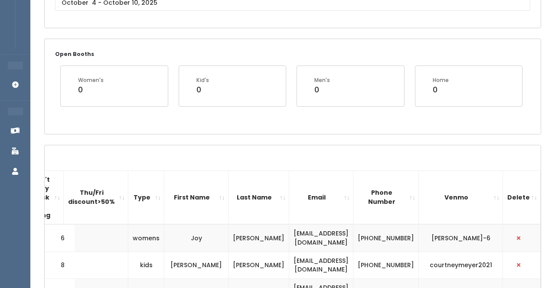
scroll to position [134, 0]
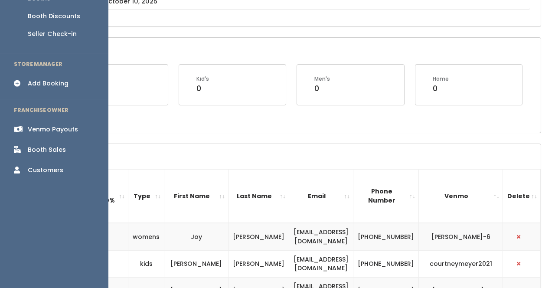
type input "Me"
click at [16, 167] on icon at bounding box center [20, 170] width 12 height 7
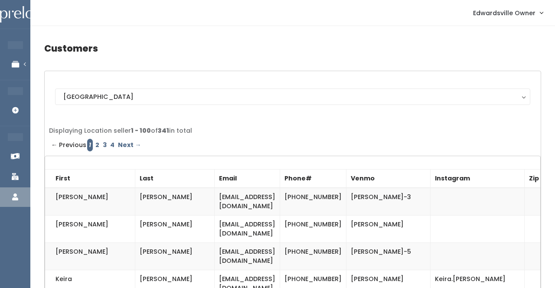
click at [396, 197] on td "[PERSON_NAME]-3" at bounding box center [389, 202] width 84 height 28
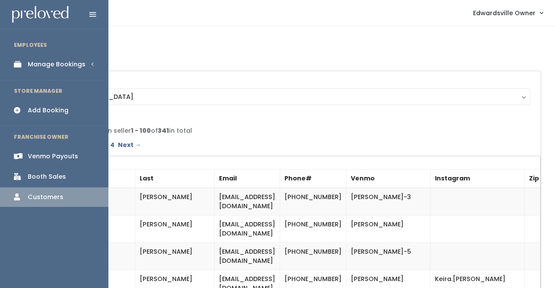
click at [52, 67] on div "Manage Bookings" at bounding box center [57, 64] width 58 height 9
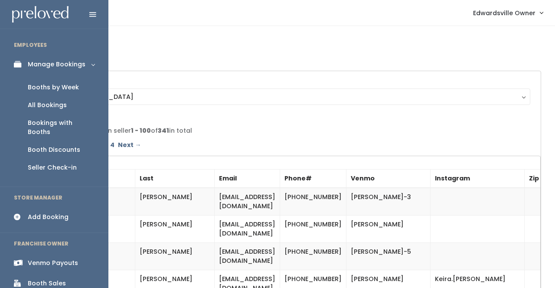
click at [43, 84] on div "Booths by Week" at bounding box center [53, 87] width 51 height 9
